Goal: Task Accomplishment & Management: Complete application form

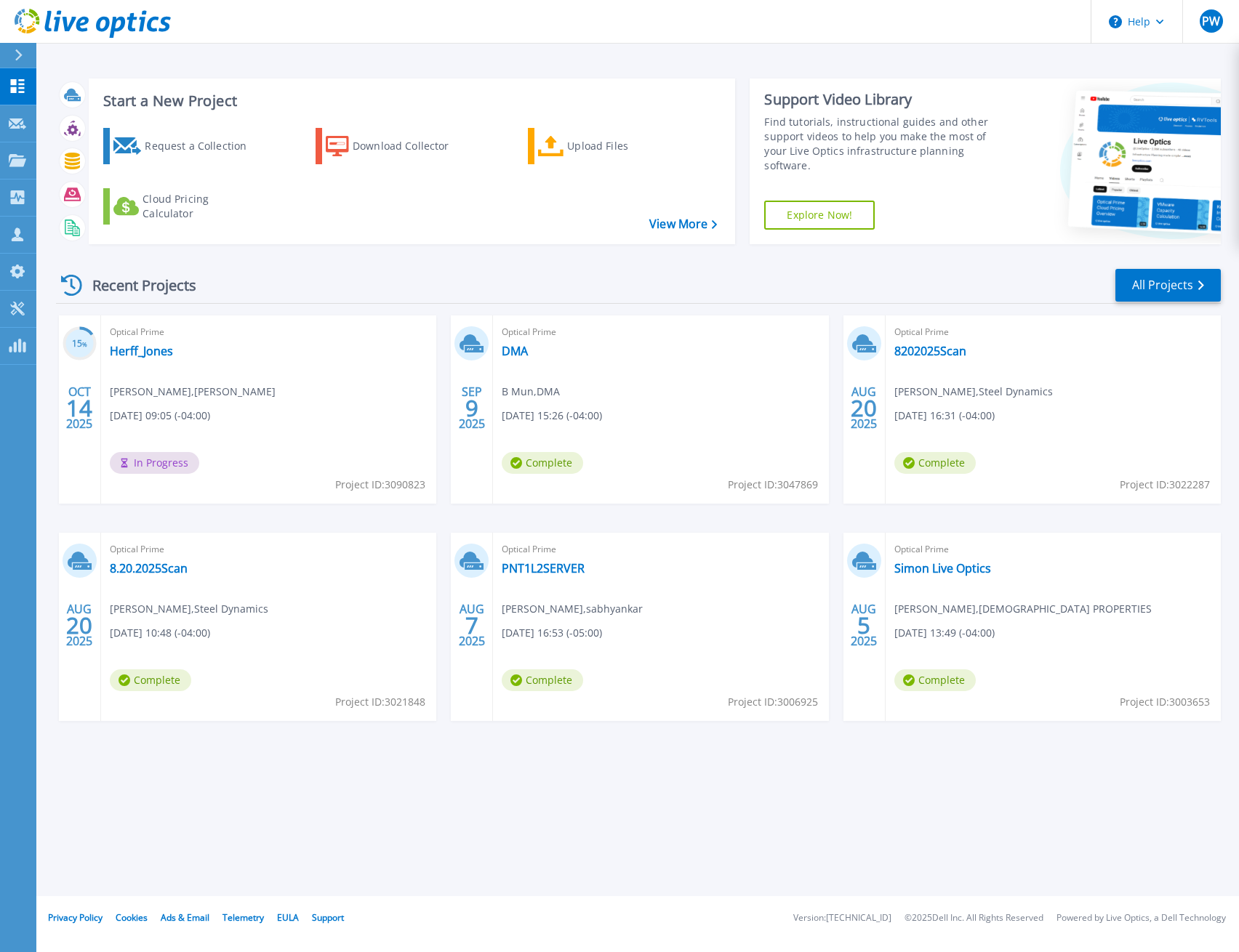
click at [335, 261] on div "Recent Projects All Projects 15 % OCT 14 2025 Optical Prime Herff_Jones Fred Go…" at bounding box center [638, 508] width 1165 height 506
drag, startPoint x: 404, startPoint y: 808, endPoint x: 118, endPoint y: 745, distance: 292.9
click at [404, 808] on div "Start a New Project Request a Collection Download Collector Upload Files Cloud …" at bounding box center [637, 448] width 1203 height 896
click at [187, 139] on div "Request a Collection" at bounding box center [202, 146] width 116 height 29
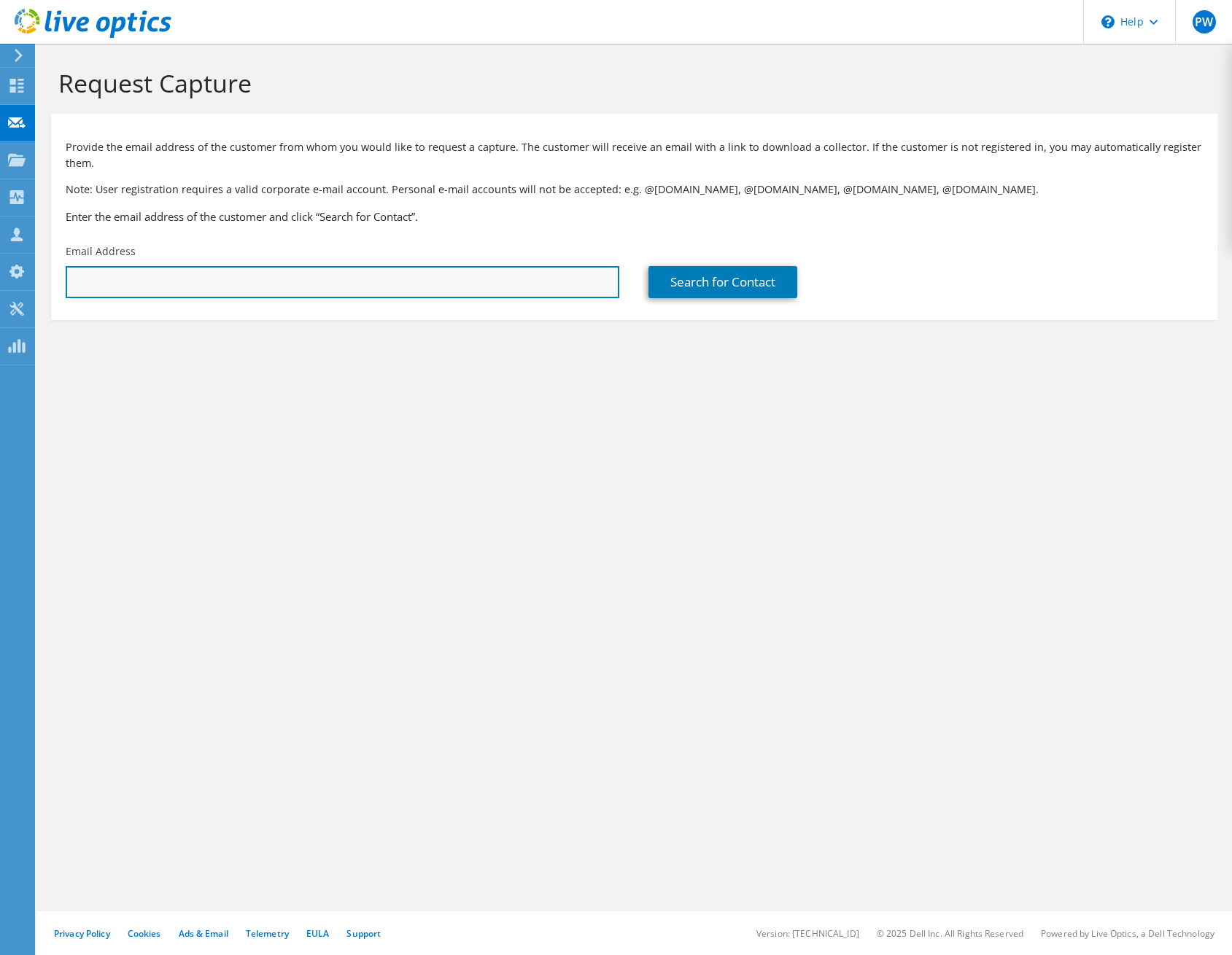
click at [272, 277] on input "text" at bounding box center [342, 282] width 554 height 32
type input "John"
click at [117, 285] on input "John" at bounding box center [342, 282] width 554 height 32
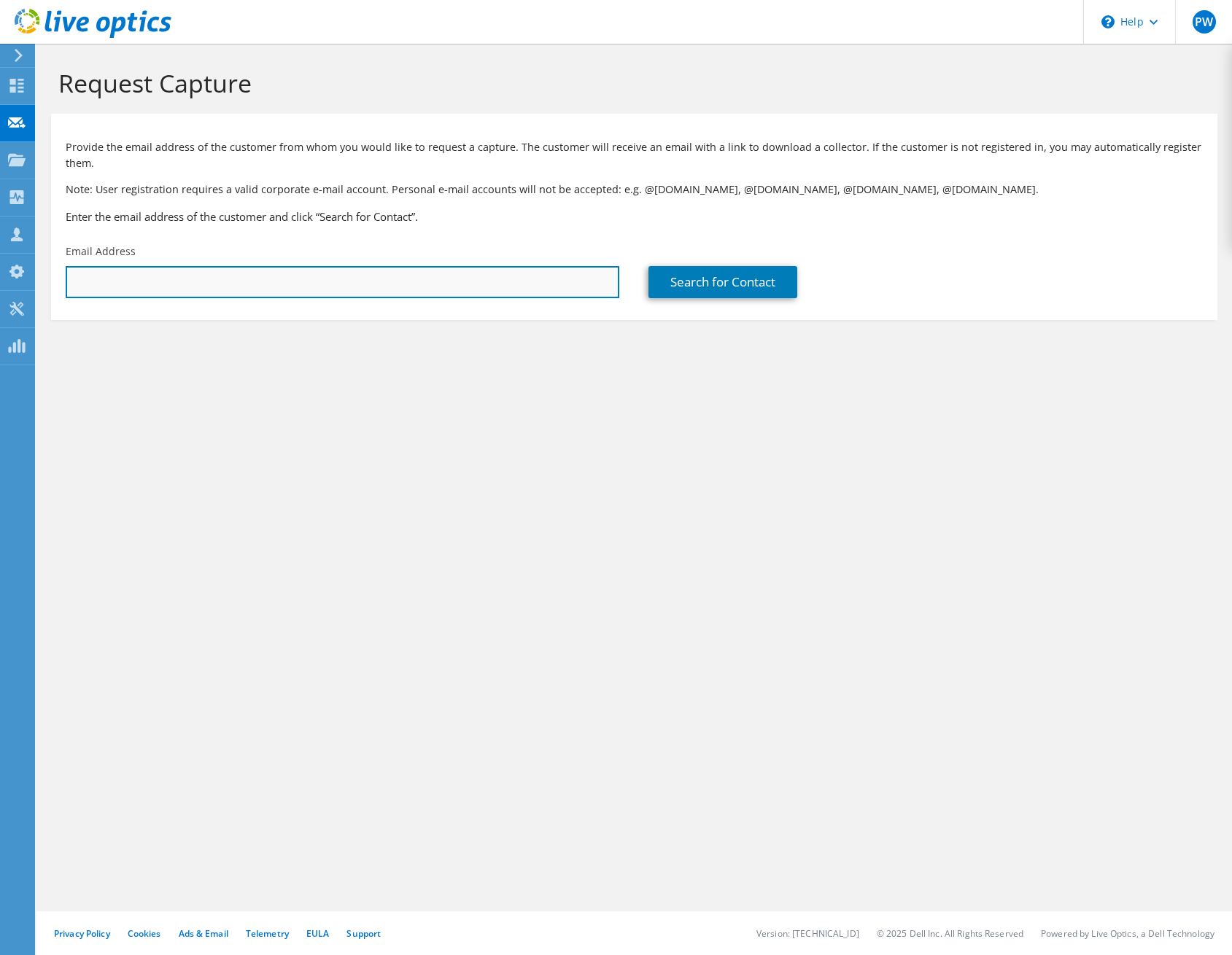
paste input "john.dekoninck@steeldynamics.com"
type input "john.dekoninck@steeldynamics.com"
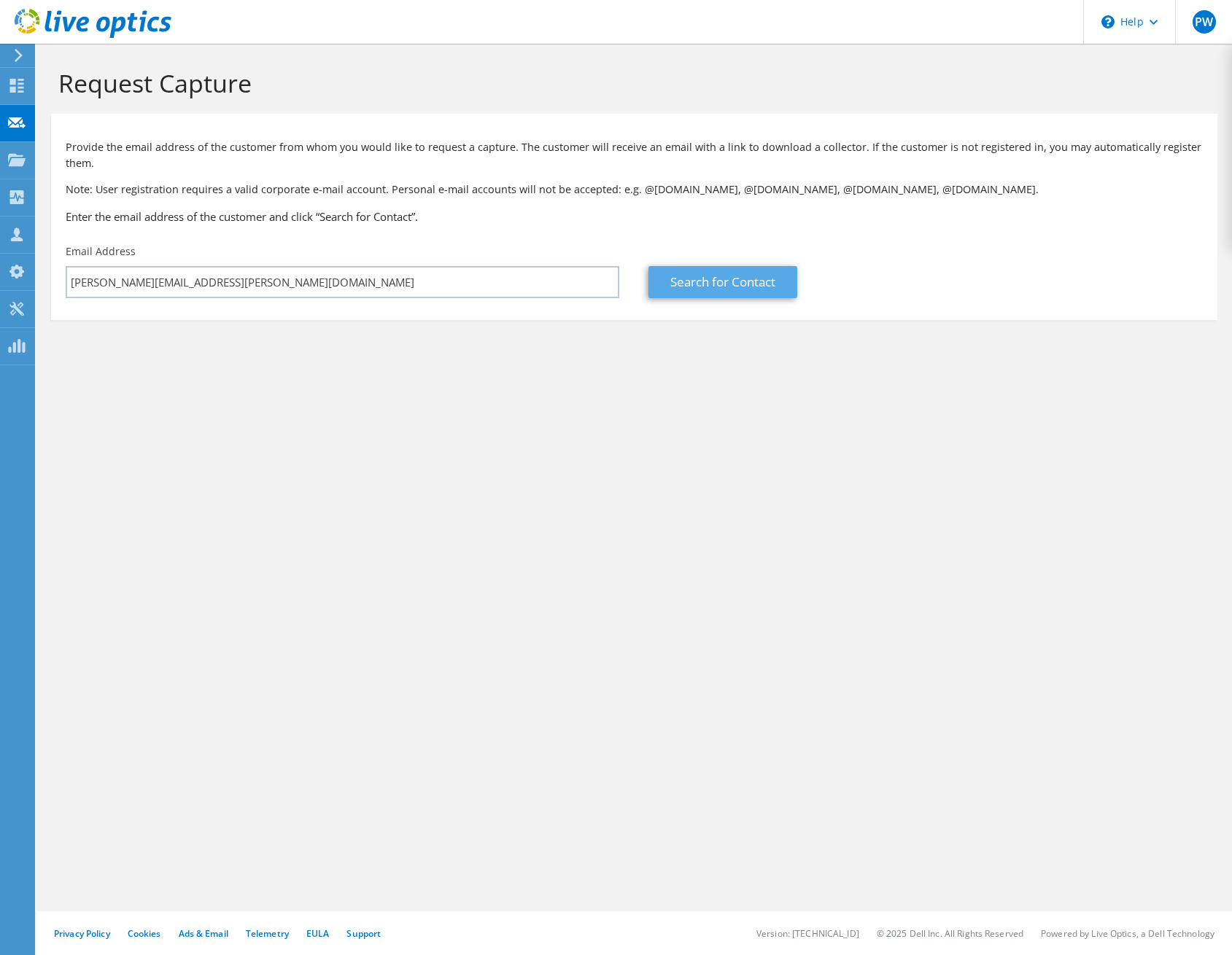
click at [712, 289] on link "Search for Contact" at bounding box center [723, 282] width 149 height 32
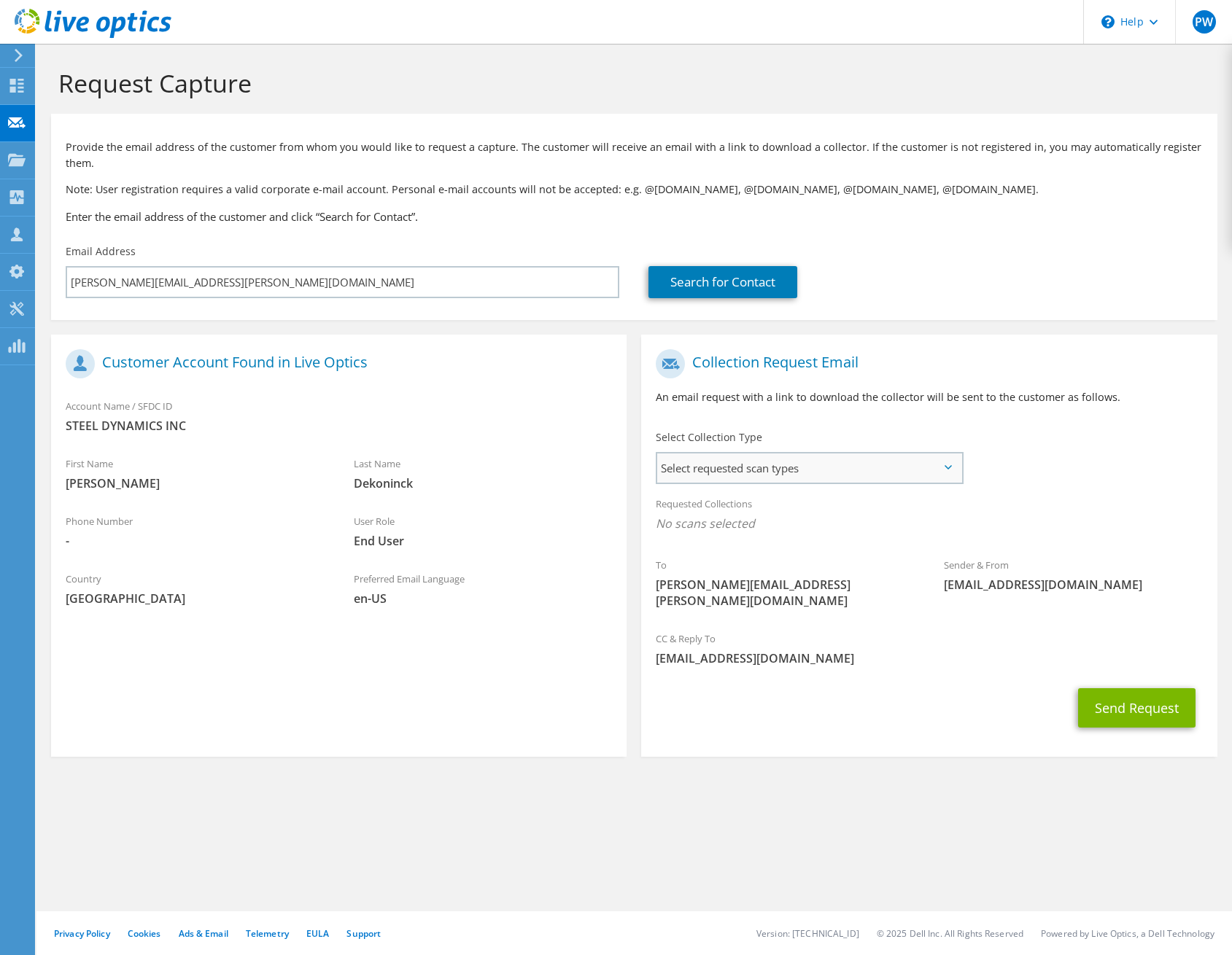
click at [835, 459] on span "Select requested scan types" at bounding box center [808, 469] width 303 height 29
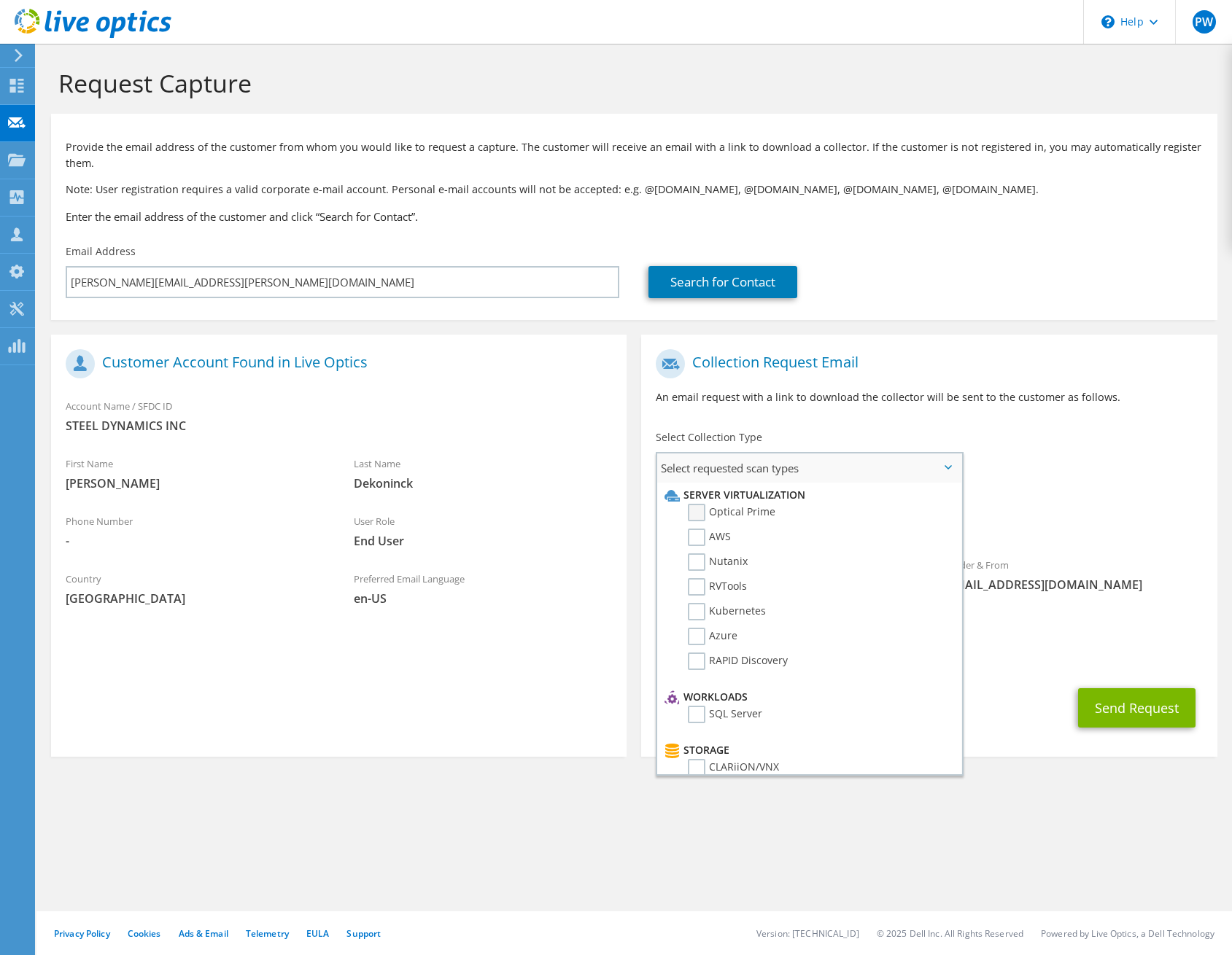
click at [726, 510] on label "Optical Prime" at bounding box center [731, 513] width 87 height 18
click at [0, 0] on input "Optical Prime" at bounding box center [0, 0] width 0 height 0
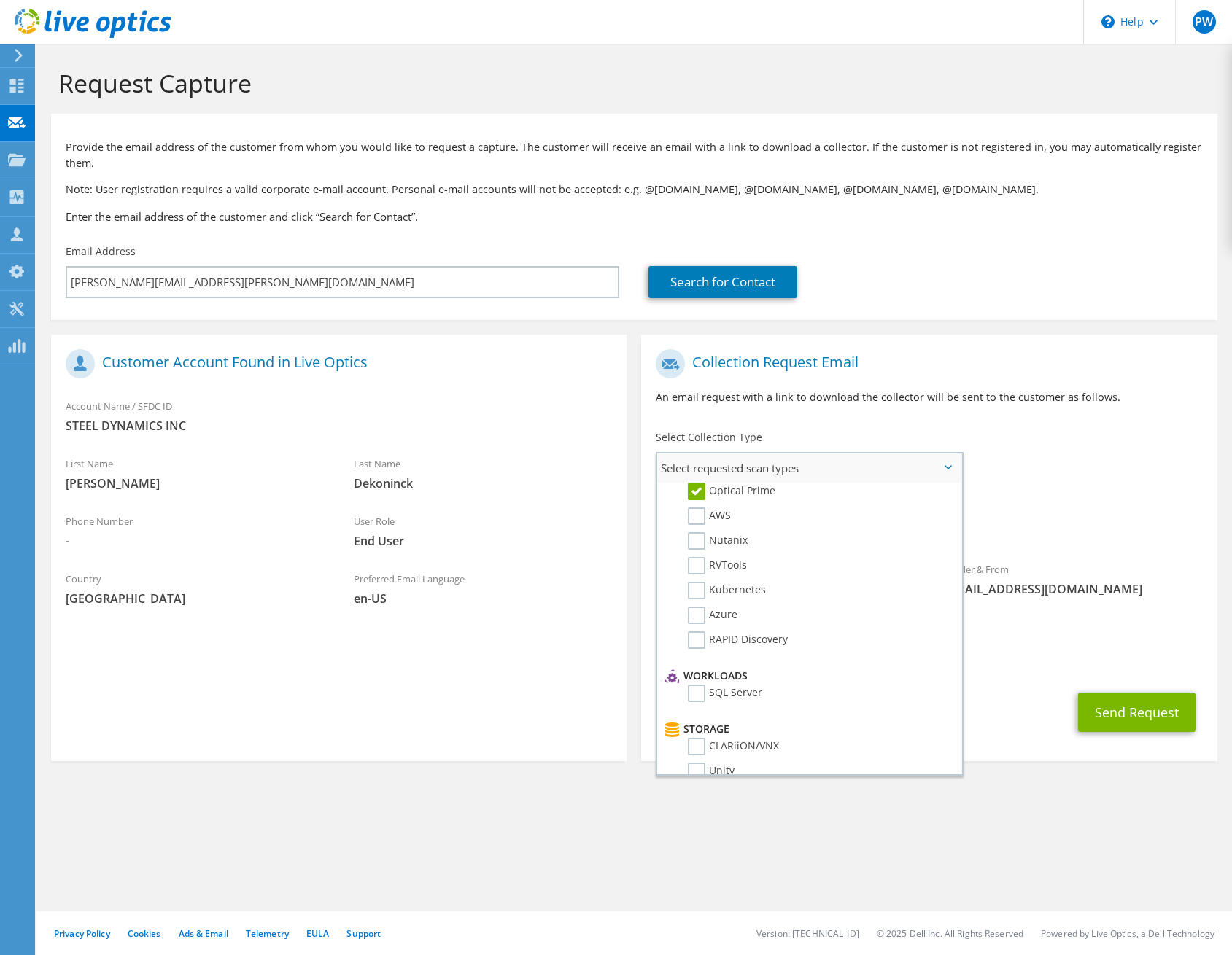
scroll to position [76, 0]
click at [746, 639] on label "SQL Server" at bounding box center [725, 638] width 74 height 18
click at [0, 0] on input "SQL Server" at bounding box center [0, 0] width 0 height 0
click at [701, 685] on label "Pure" at bounding box center [709, 685] width 44 height 18
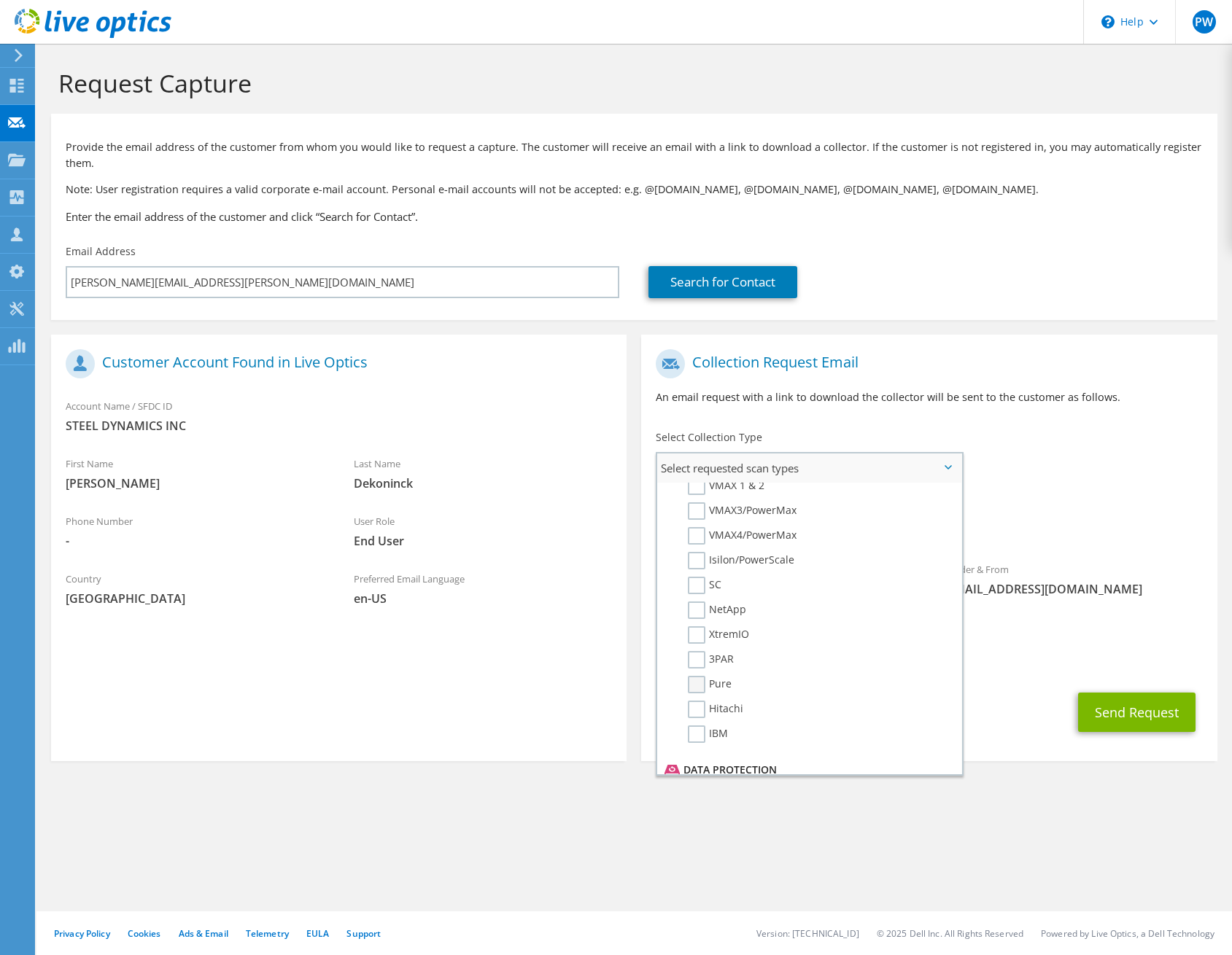
click at [0, 0] on input "Pure" at bounding box center [0, 0] width 0 height 0
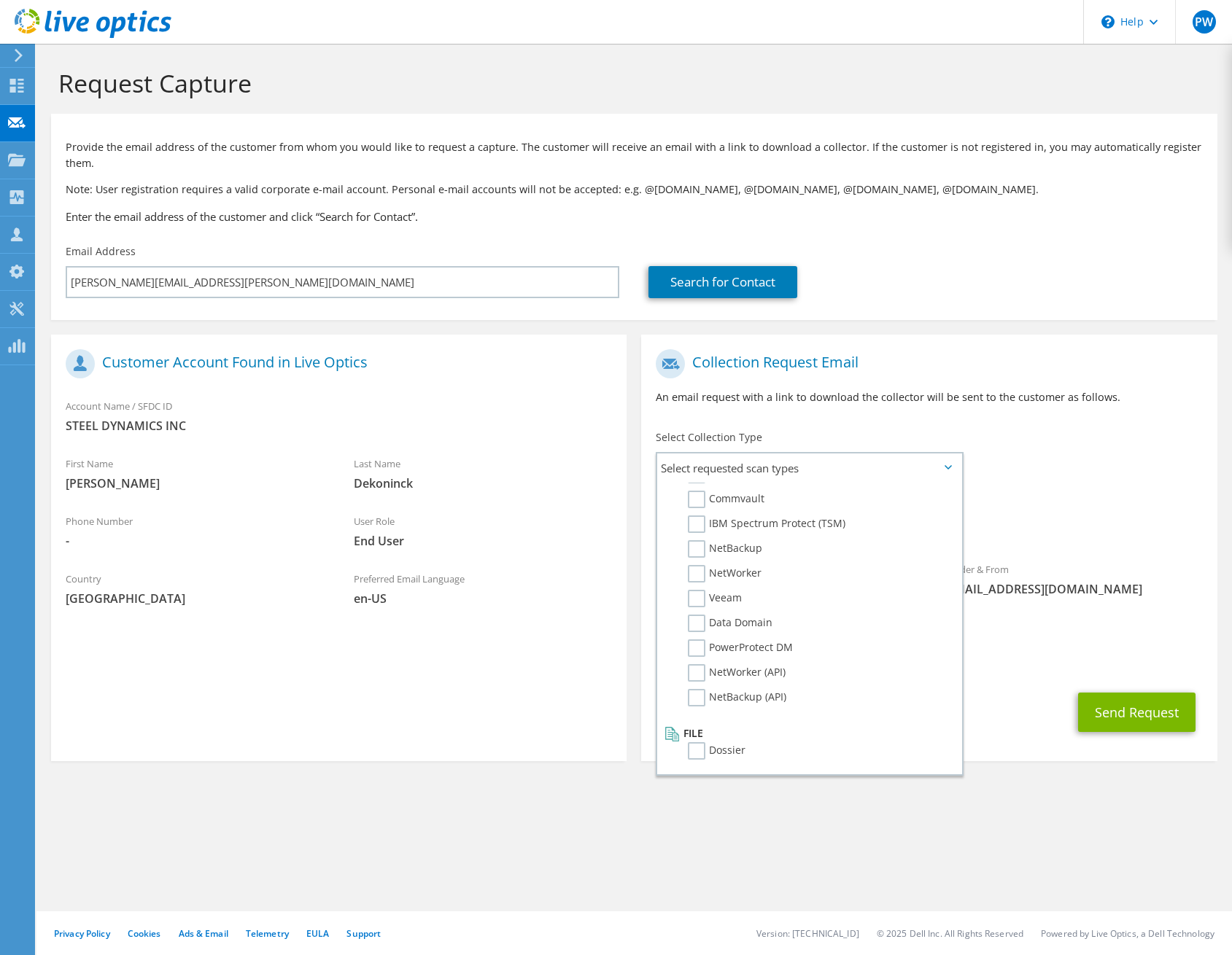
click at [1096, 803] on section "Request Capture Provide the email address of the customer from whom you would l…" at bounding box center [633, 439] width 1195 height 791
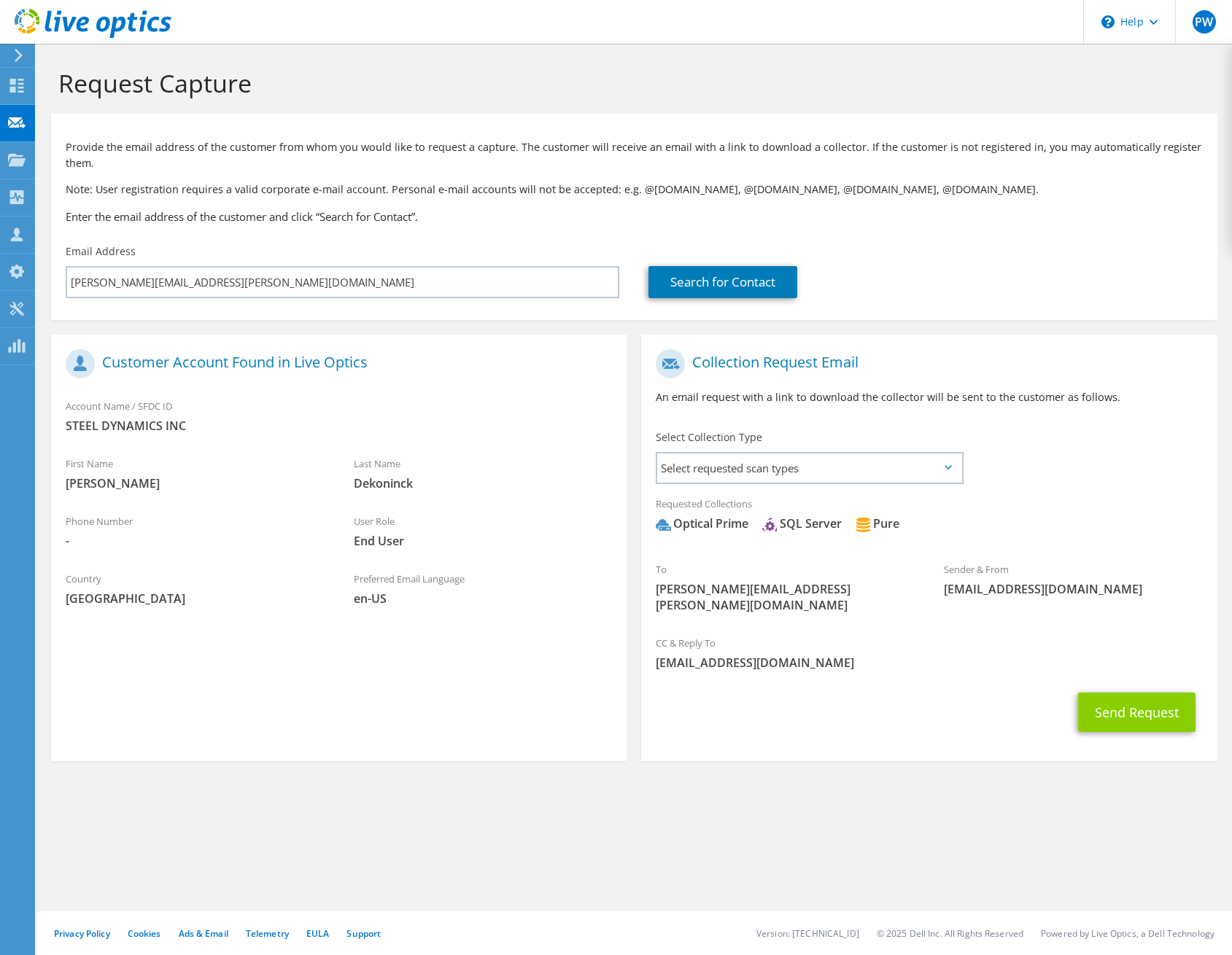
click at [1142, 697] on button "Send Request" at bounding box center [1136, 712] width 117 height 39
